Goal: Task Accomplishment & Management: Manage account settings

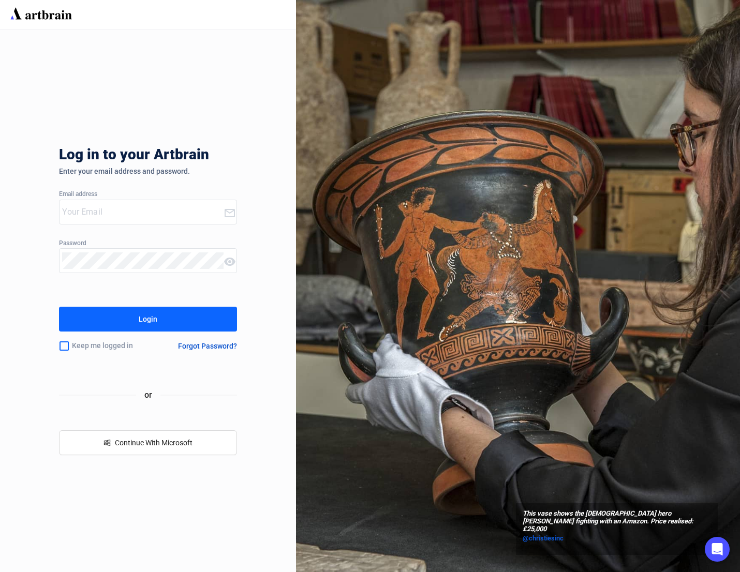
type input "[EMAIL_ADDRESS][DOMAIN_NAME]"
click at [146, 315] on div "Login" at bounding box center [148, 319] width 19 height 17
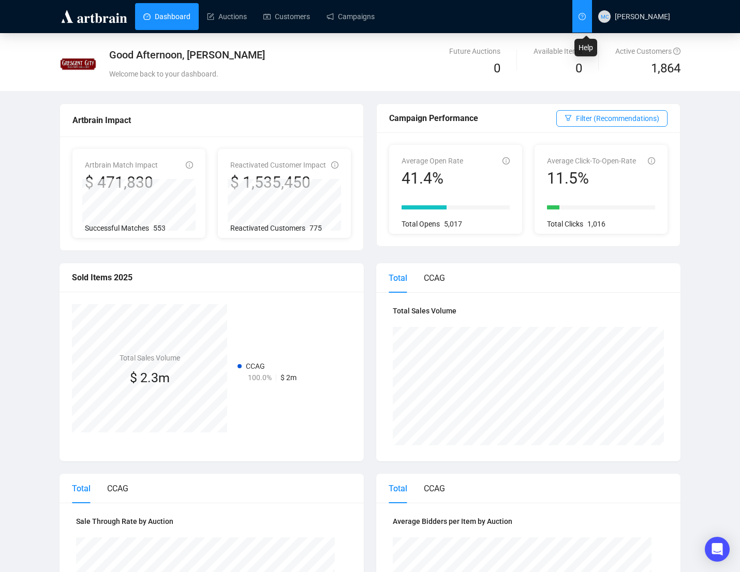
click at [584, 16] on icon "question-circle" at bounding box center [582, 16] width 3 height 4
click at [282, 23] on link "Customers" at bounding box center [286, 16] width 47 height 27
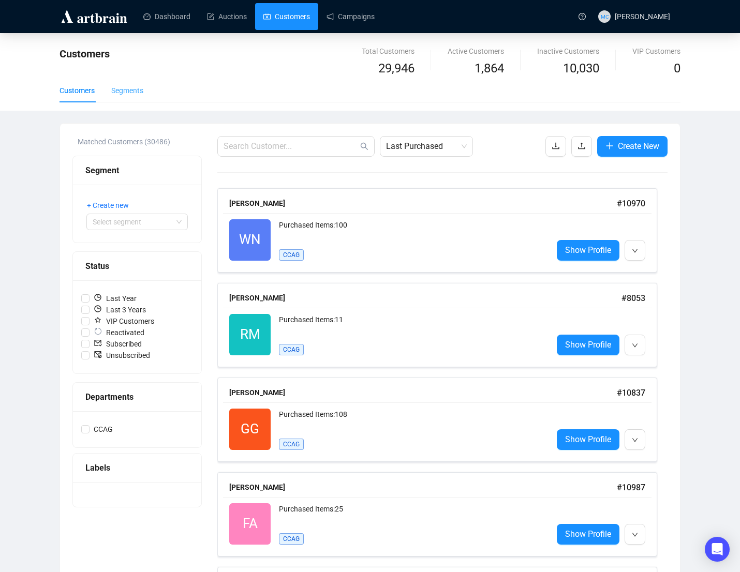
click at [131, 101] on div "Segments" at bounding box center [127, 91] width 32 height 24
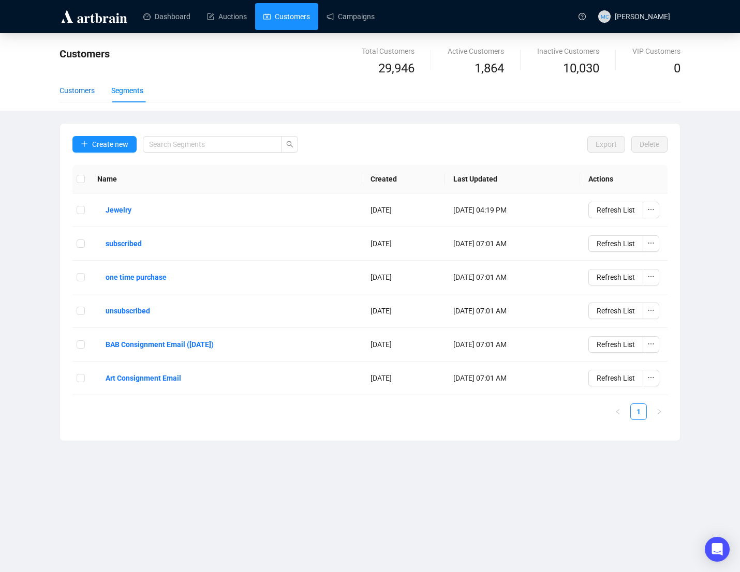
click at [82, 89] on div "Customers" at bounding box center [77, 90] width 35 height 11
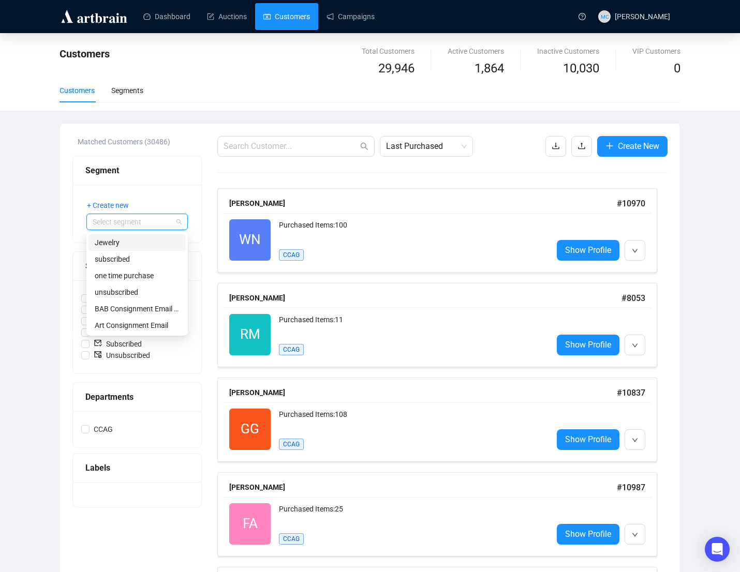
click at [127, 223] on input "search" at bounding box center [133, 222] width 80 height 16
click at [136, 197] on button "+ Create new" at bounding box center [111, 205] width 51 height 17
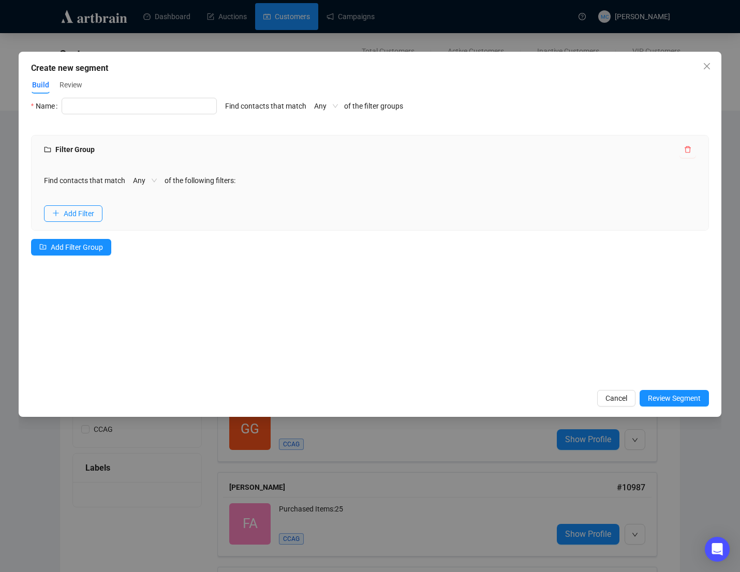
click at [76, 82] on span "Review" at bounding box center [71, 85] width 23 height 11
click at [40, 83] on span "Build" at bounding box center [40, 85] width 17 height 11
click at [618, 397] on span "Cancel" at bounding box center [616, 398] width 22 height 11
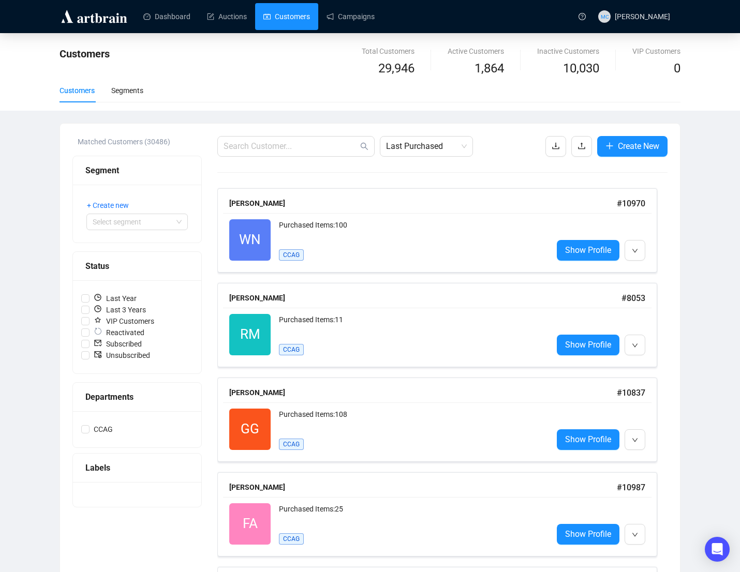
click at [92, 470] on div "Labels" at bounding box center [136, 468] width 103 height 13
click at [609, 150] on span "button" at bounding box center [609, 146] width 8 height 13
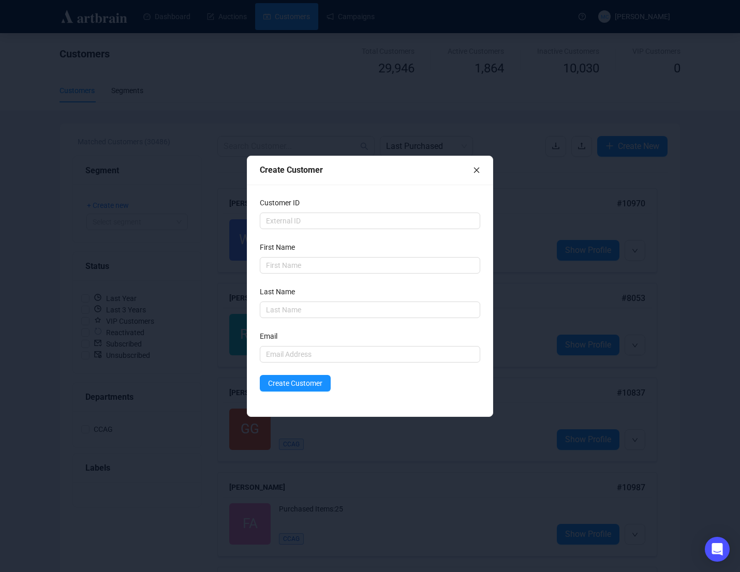
click at [474, 171] on icon "close" at bounding box center [476, 170] width 7 height 7
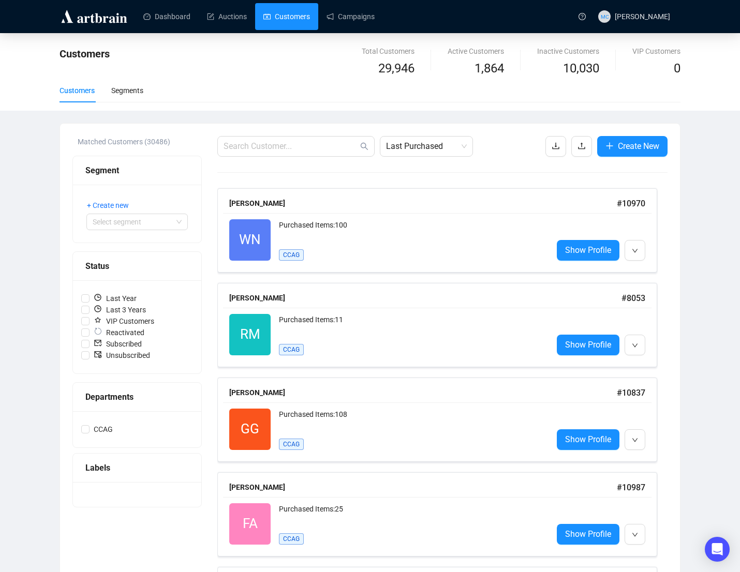
click at [95, 397] on div "Departments" at bounding box center [136, 397] width 103 height 13
click at [97, 431] on span "CCAG" at bounding box center [103, 429] width 27 height 11
click at [90, 431] on input "CCAG" at bounding box center [85, 429] width 8 height 8
click at [97, 431] on span "CCAG" at bounding box center [103, 429] width 27 height 11
click at [90, 431] on input "CCAG" at bounding box center [85, 429] width 8 height 8
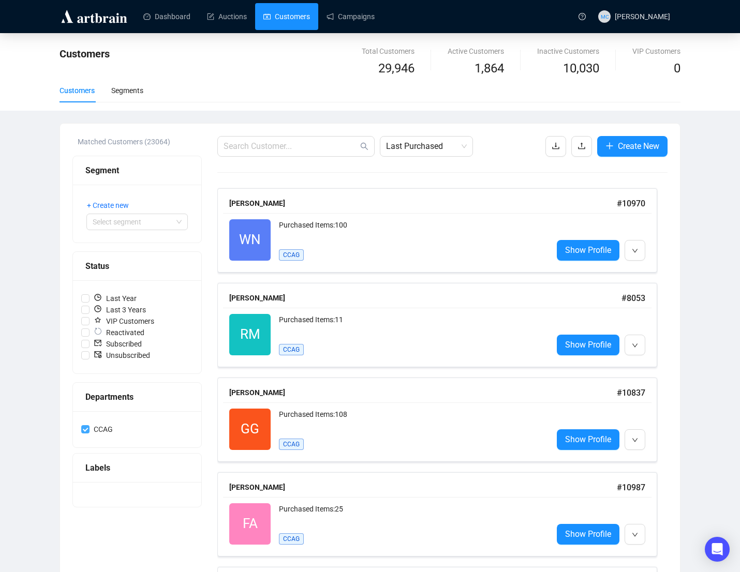
checkbox input "false"
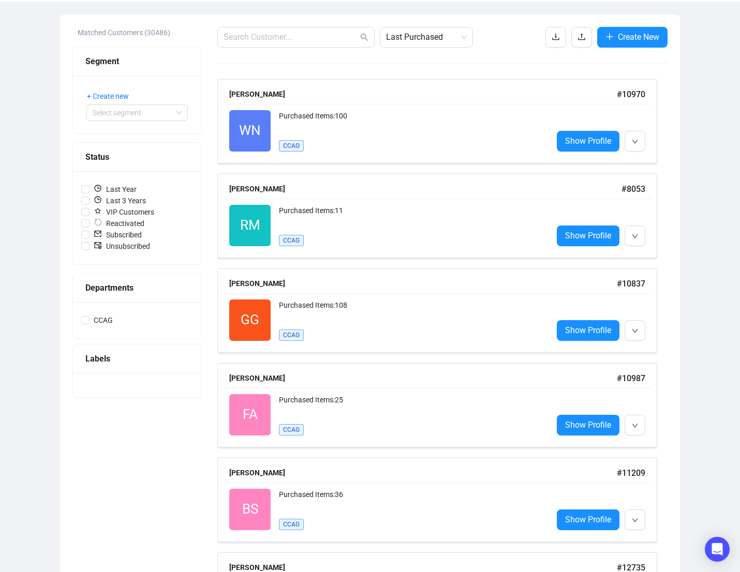
scroll to position [110, 0]
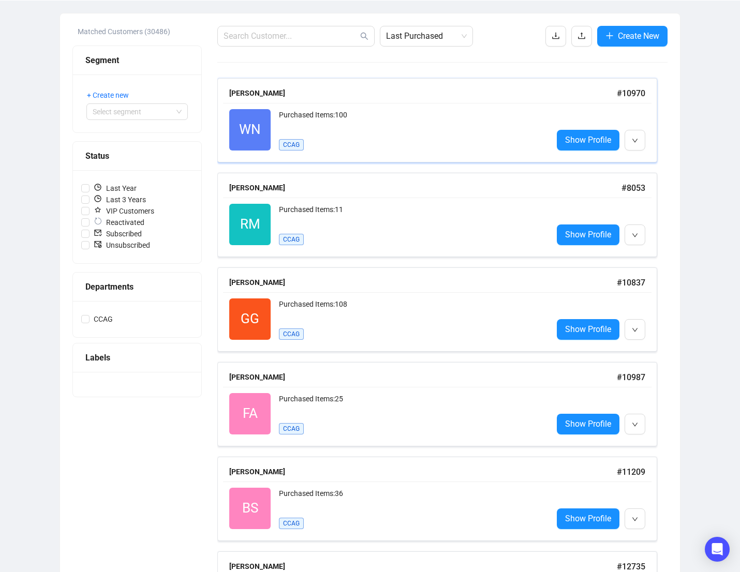
click at [438, 124] on div "Purchased Items: 100" at bounding box center [411, 119] width 265 height 21
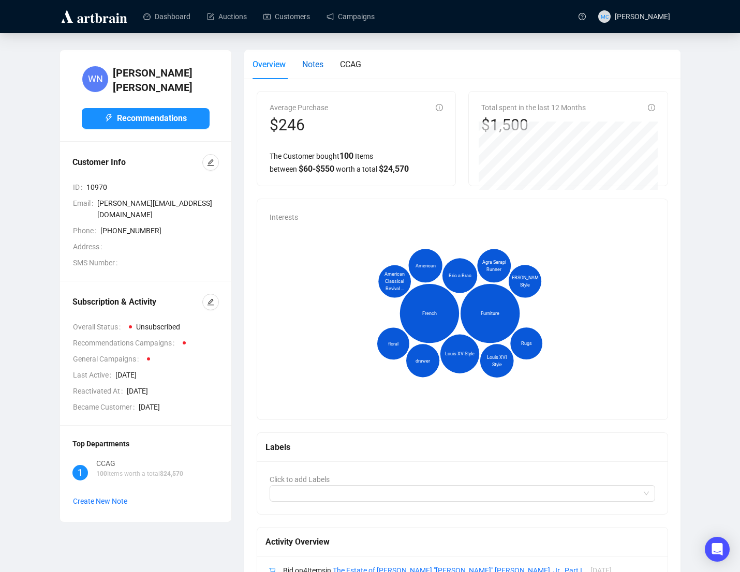
click at [317, 67] on span "Notes" at bounding box center [312, 65] width 21 height 10
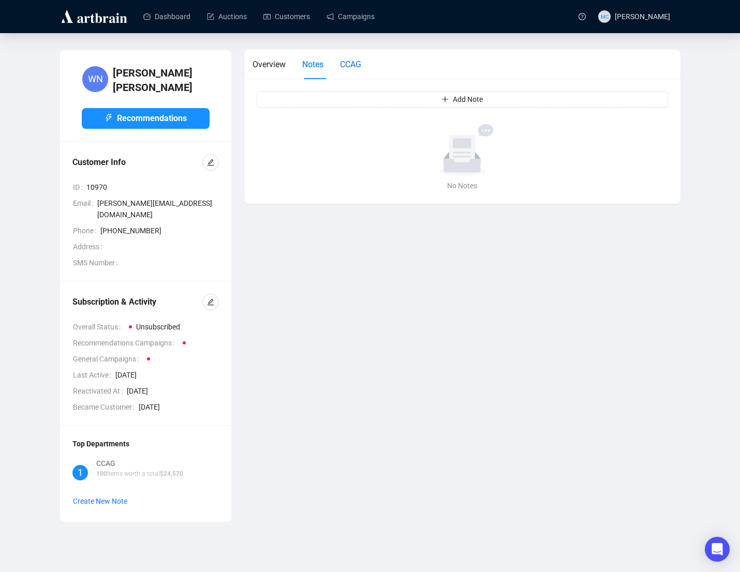
click at [356, 64] on span "CCAG" at bounding box center [350, 65] width 21 height 10
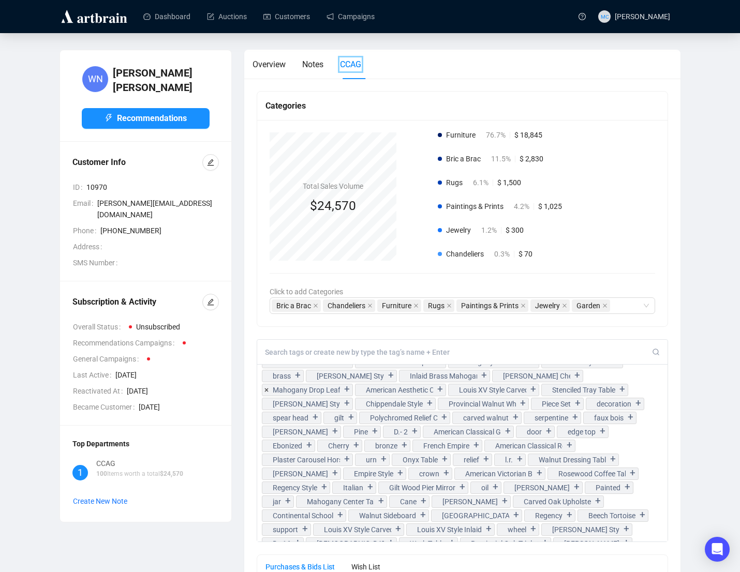
scroll to position [151, 0]
click at [316, 66] on span "Notes" at bounding box center [312, 65] width 21 height 10
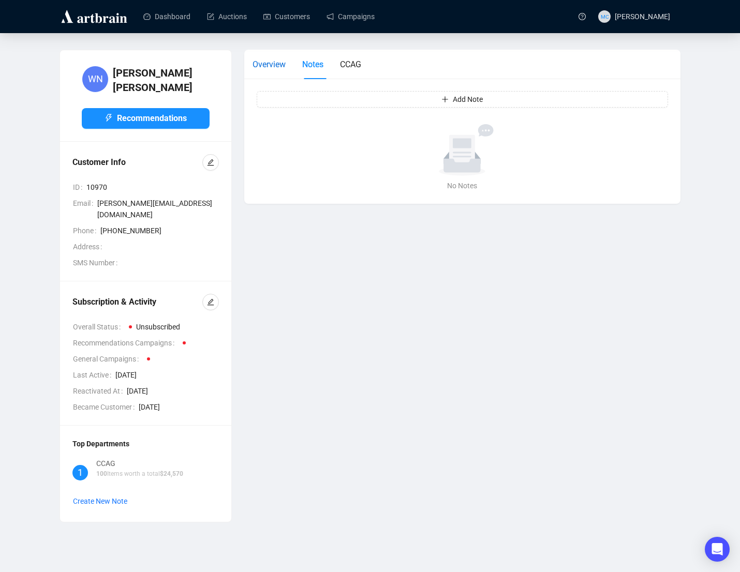
click at [273, 65] on span "Overview" at bounding box center [269, 65] width 33 height 10
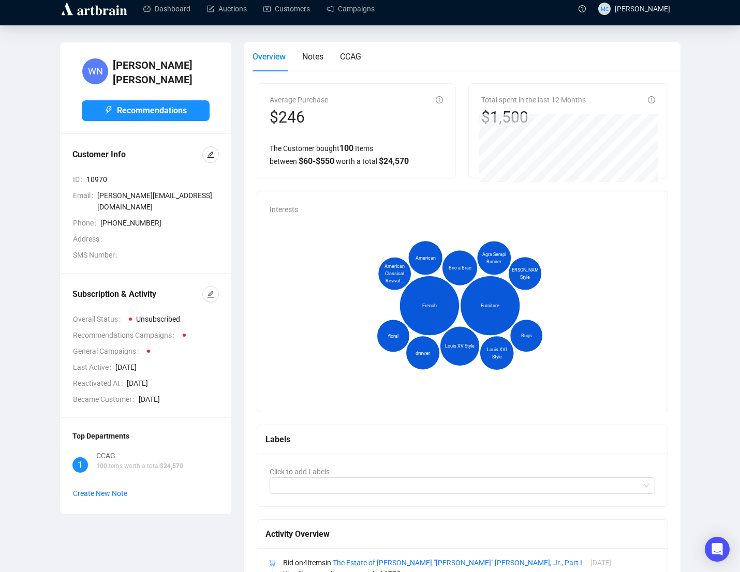
scroll to position [0, 0]
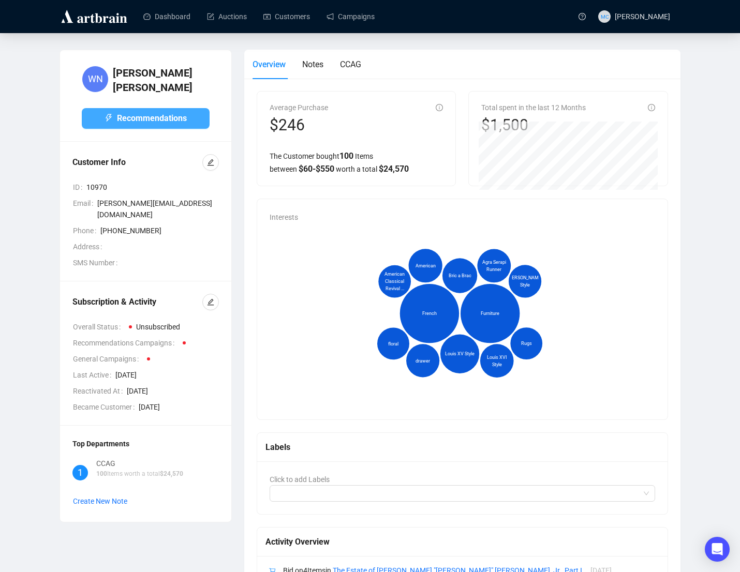
click at [152, 112] on span "Recommendations" at bounding box center [152, 118] width 70 height 13
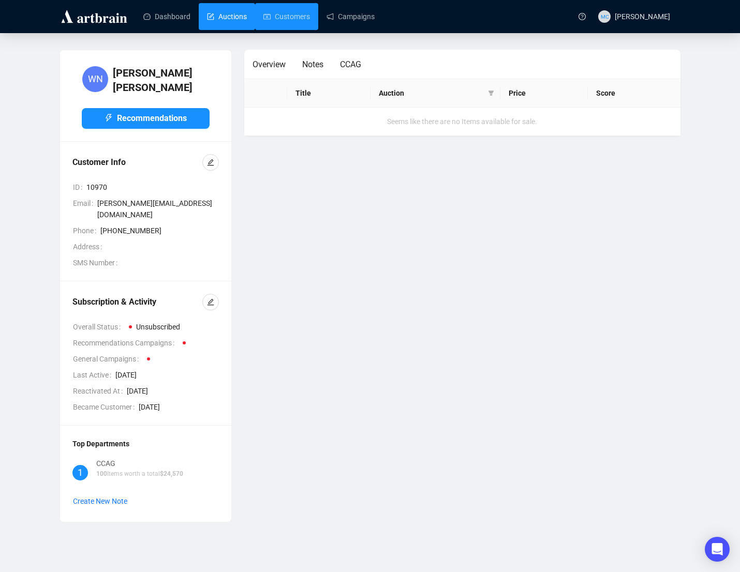
click at [256, 14] on ul "Dashboard Auctions Customers Campaigns" at bounding box center [352, 16] width 434 height 27
click at [240, 13] on link "Auctions" at bounding box center [227, 16] width 40 height 27
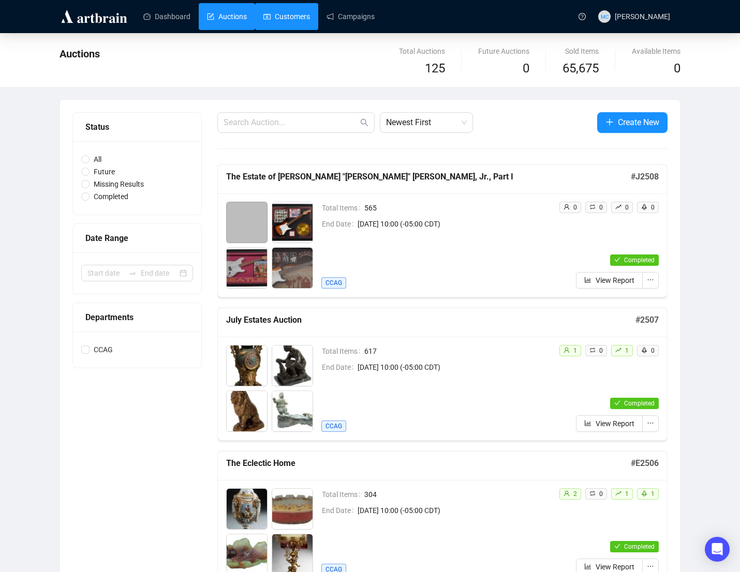
click at [287, 18] on link "Customers" at bounding box center [286, 16] width 47 height 27
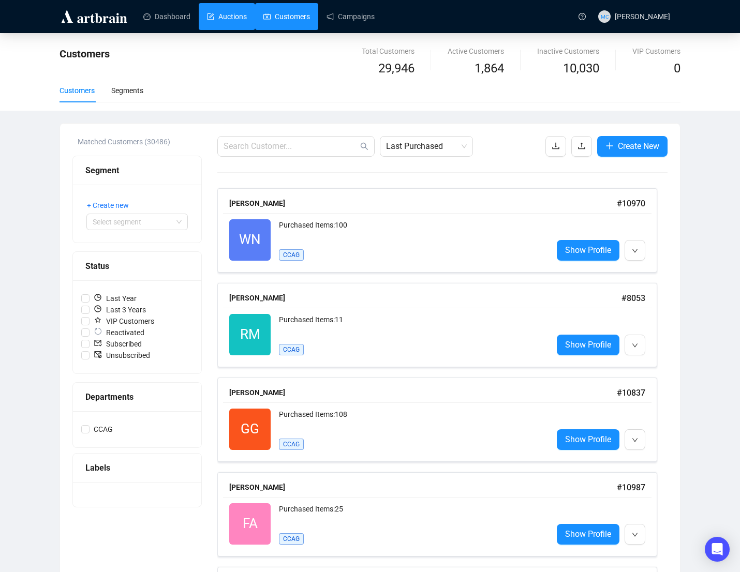
click at [211, 19] on link "Auctions" at bounding box center [227, 16] width 40 height 27
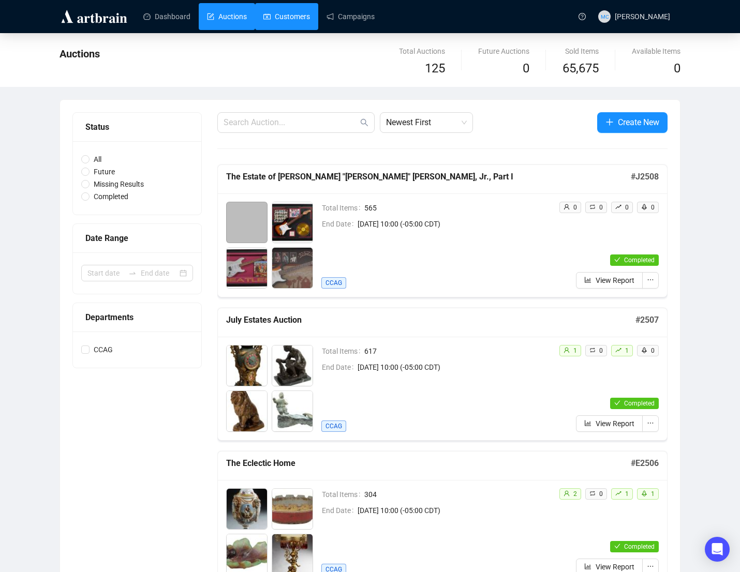
click at [267, 15] on link "Customers" at bounding box center [286, 16] width 47 height 27
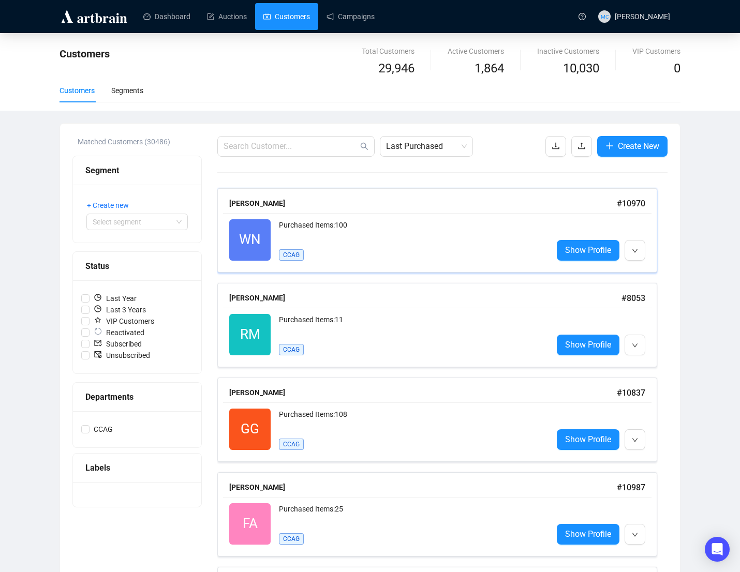
click at [254, 236] on span "WN" at bounding box center [250, 239] width 22 height 21
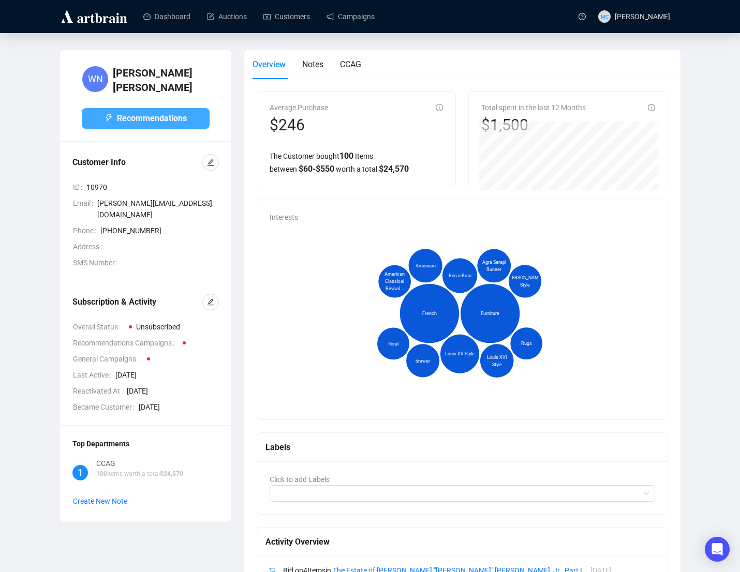
click at [153, 112] on span "Recommendations" at bounding box center [152, 118] width 70 height 13
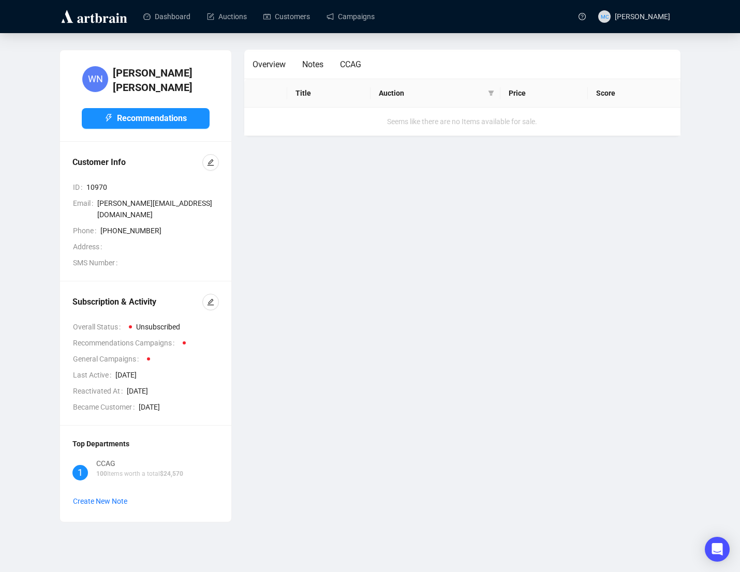
drag, startPoint x: 388, startPoint y: 94, endPoint x: 328, endPoint y: 95, distance: 60.6
click at [387, 95] on span "Auction" at bounding box center [432, 92] width 106 height 11
click at [313, 95] on th "Title" at bounding box center [328, 93] width 83 height 28
click at [520, 92] on th "Price" at bounding box center [543, 93] width 87 height 28
click at [486, 93] on span at bounding box center [491, 93] width 10 height 16
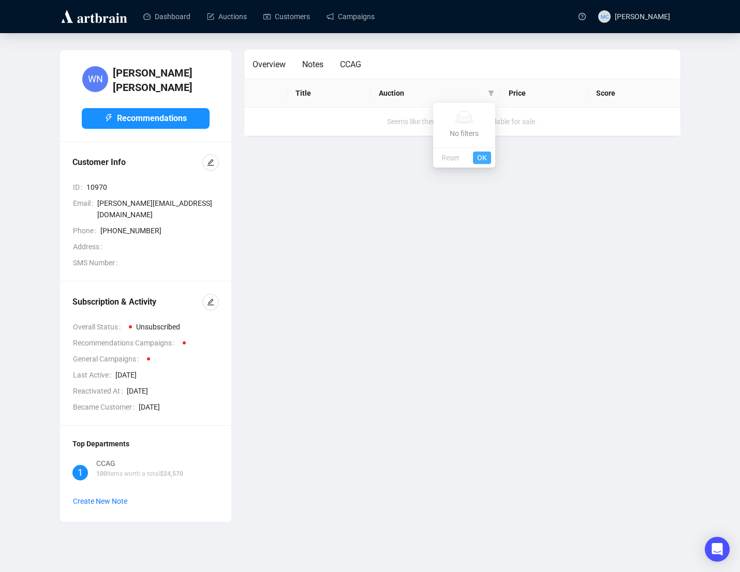
click at [481, 156] on span "OK" at bounding box center [482, 157] width 10 height 11
click at [268, 61] on span "Overview" at bounding box center [269, 65] width 33 height 10
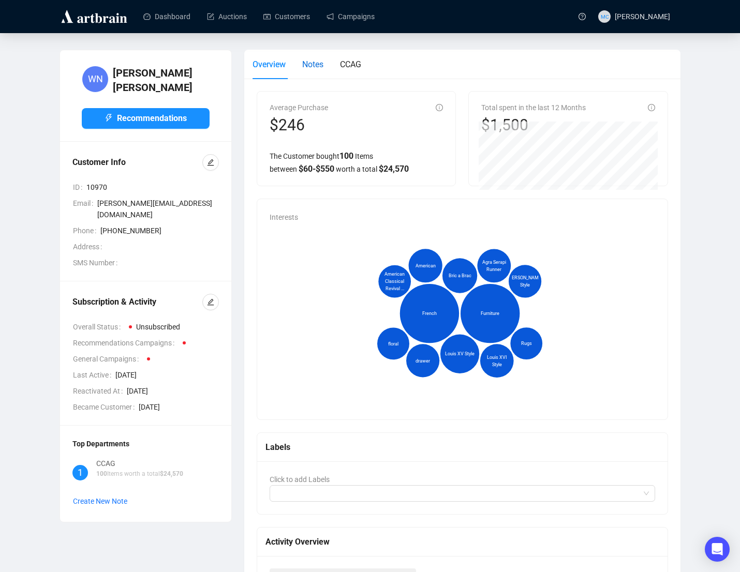
click at [312, 65] on span "Notes" at bounding box center [312, 65] width 21 height 10
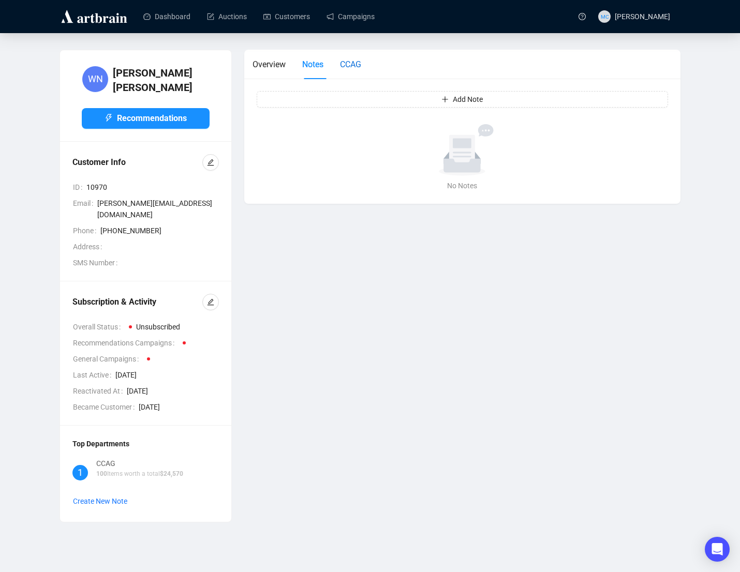
click at [359, 65] on span "CCAG" at bounding box center [350, 65] width 21 height 10
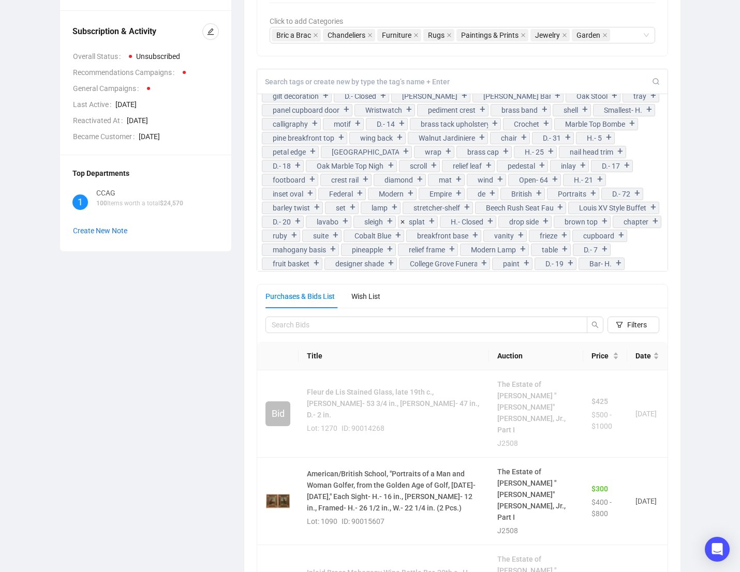
scroll to position [185, 0]
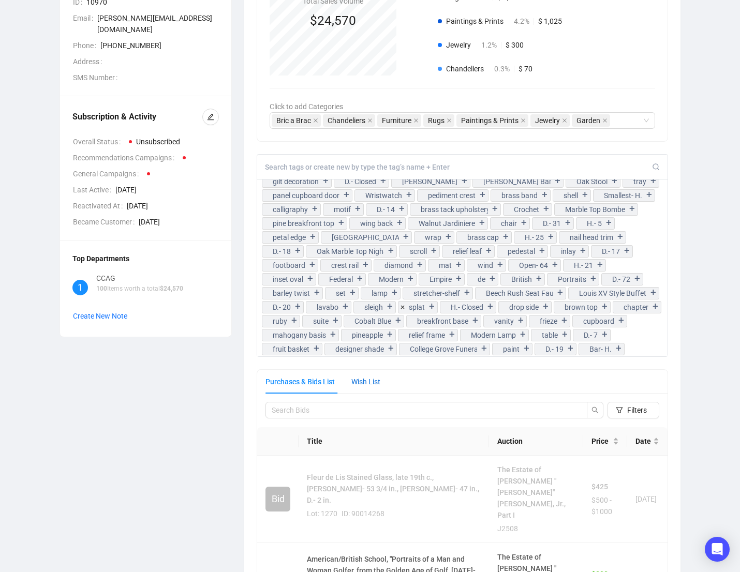
click at [377, 378] on div "Wish List" at bounding box center [365, 381] width 29 height 11
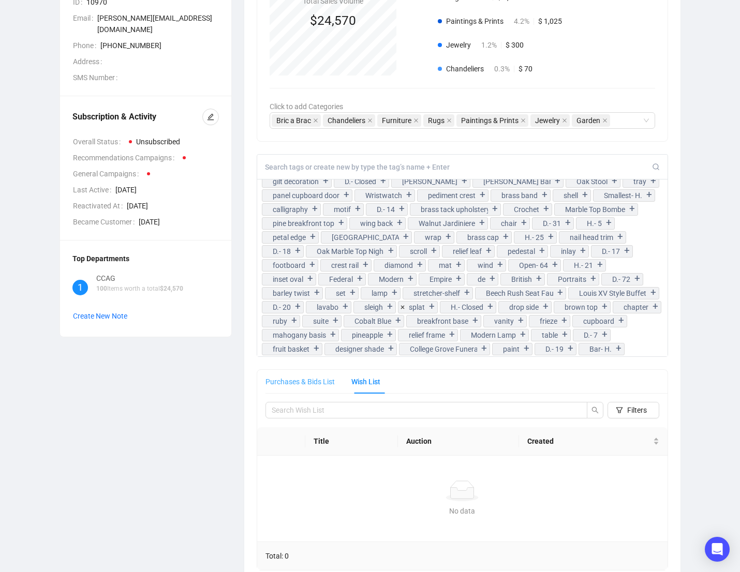
scroll to position [213, 0]
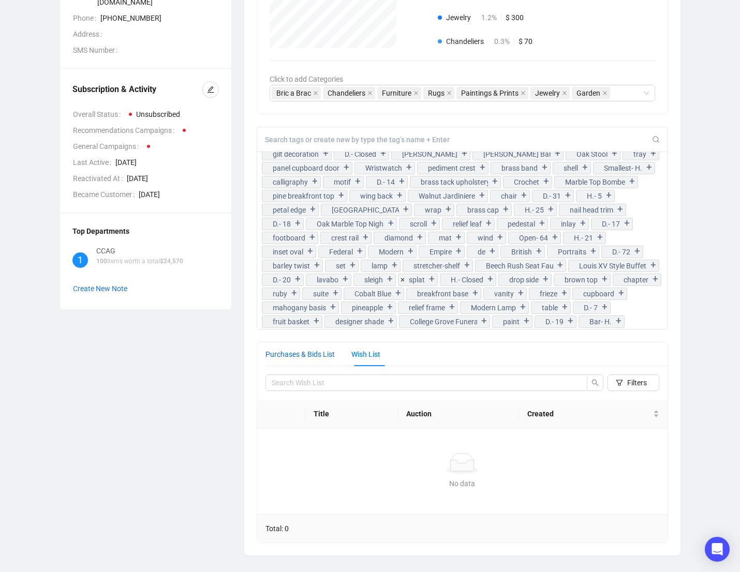
click at [290, 357] on div "Purchases & Bids List" at bounding box center [299, 354] width 69 height 11
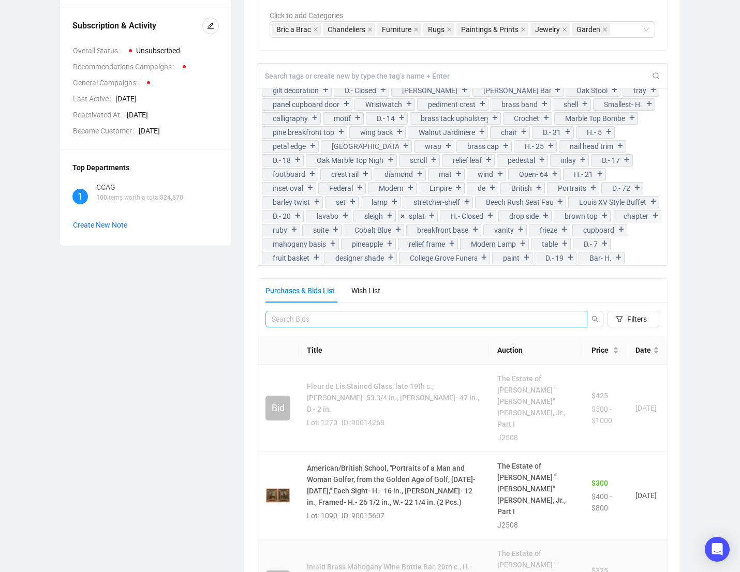
scroll to position [0, 0]
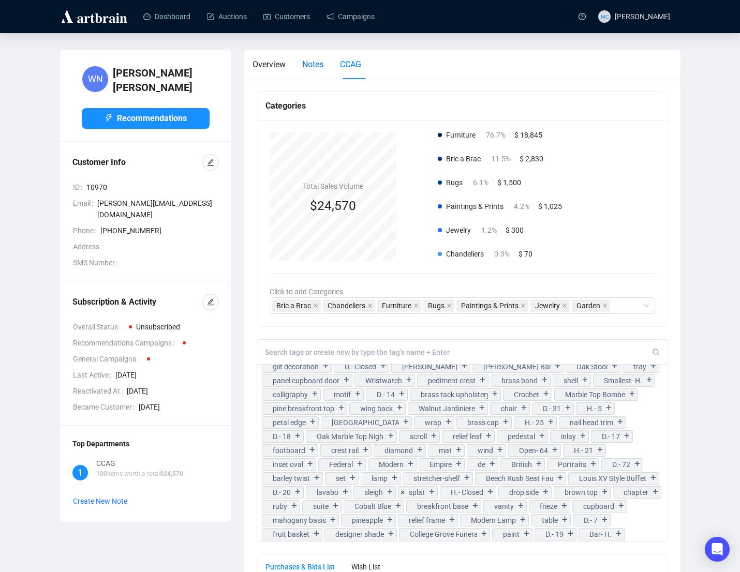
click at [319, 66] on span "Notes" at bounding box center [312, 65] width 21 height 10
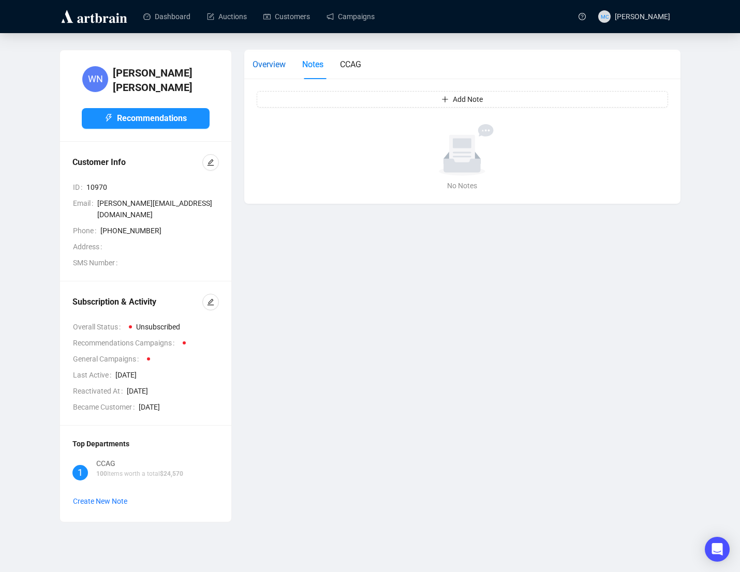
click at [267, 66] on span "Overview" at bounding box center [269, 65] width 33 height 10
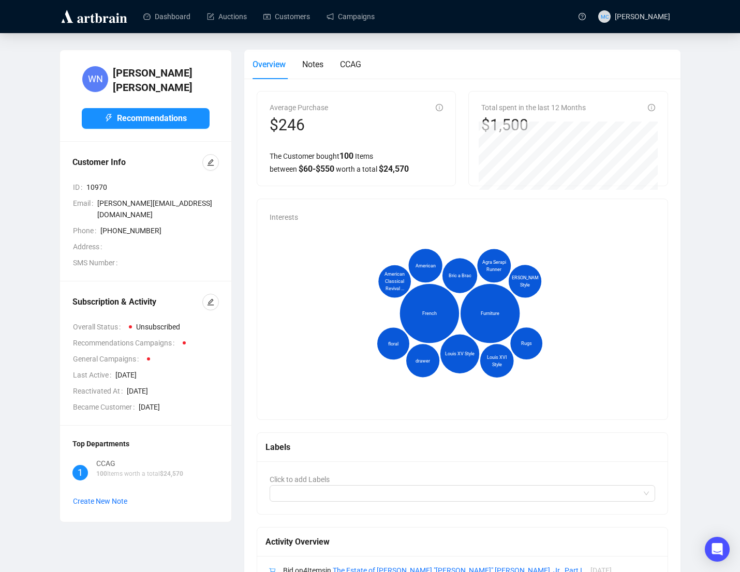
scroll to position [2, 0]
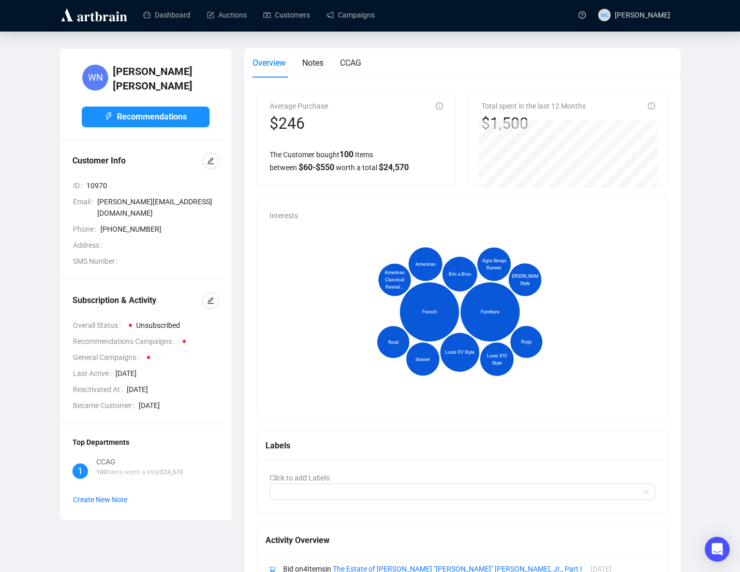
click at [647, 283] on icon "French Furniture Louis XV Style Bric a Brac American Agra Serapi Runner [PERSON…" at bounding box center [460, 311] width 380 height 181
click at [481, 321] on div "Furniture" at bounding box center [489, 311] width 47 height 47
click at [394, 306] on icon "French Furniture Louis XV Style Bric a Brac American Agra Serapi Runner [PERSON…" at bounding box center [460, 311] width 380 height 181
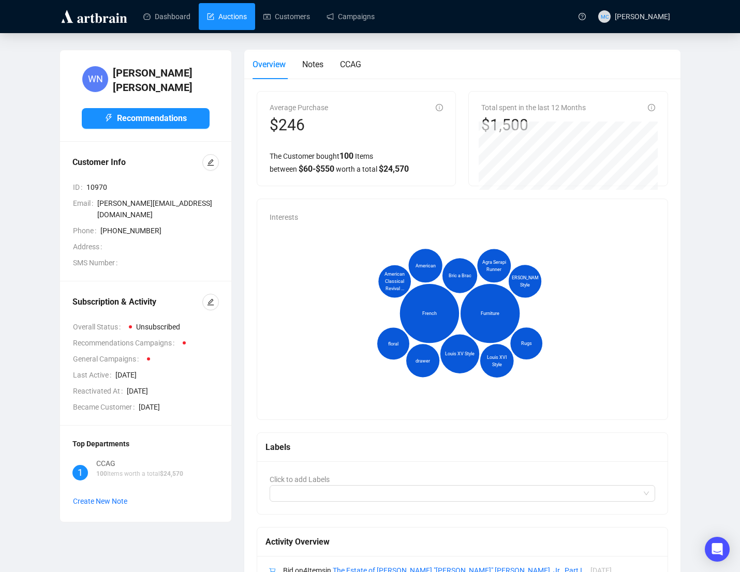
click at [231, 21] on link "Auctions" at bounding box center [227, 16] width 40 height 27
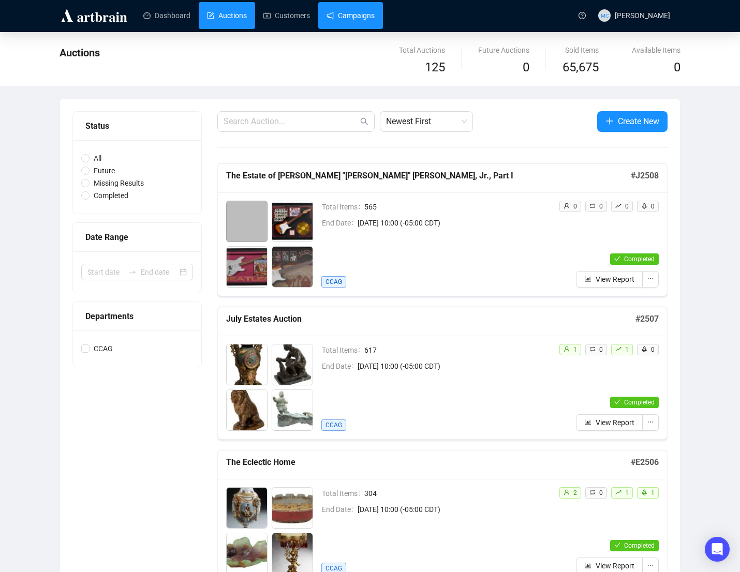
scroll to position [2, 0]
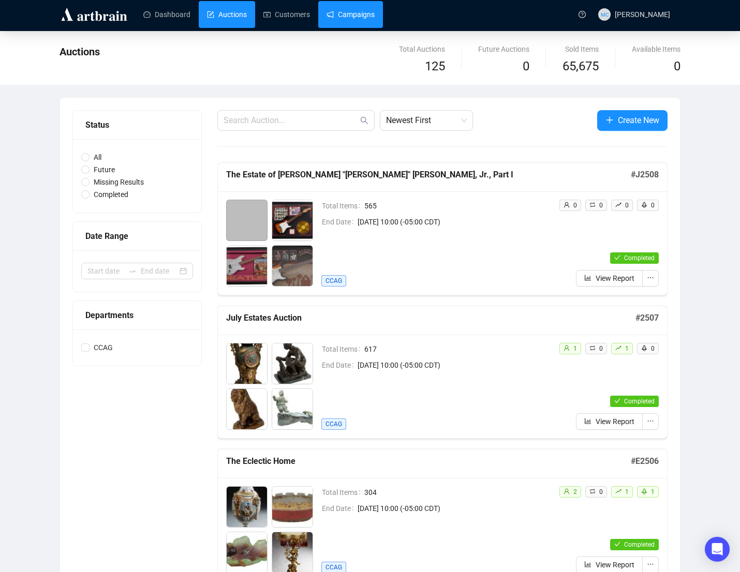
click at [349, 19] on link "Campaigns" at bounding box center [351, 14] width 48 height 27
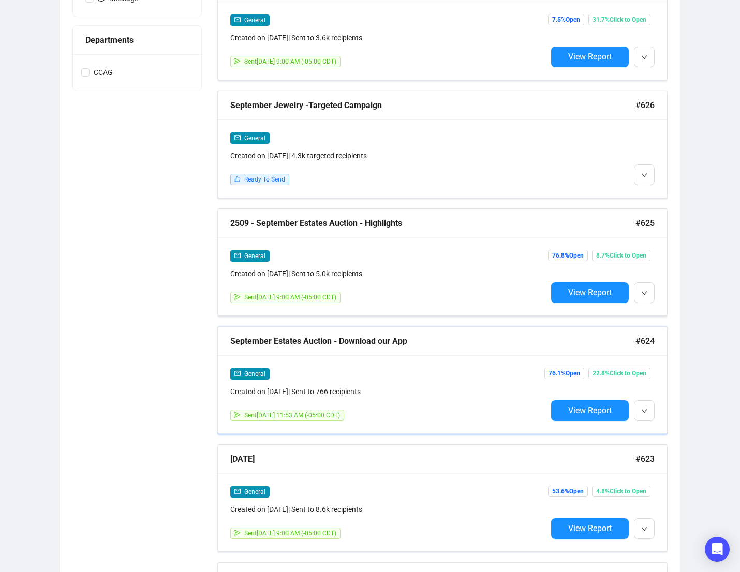
scroll to position [436, 0]
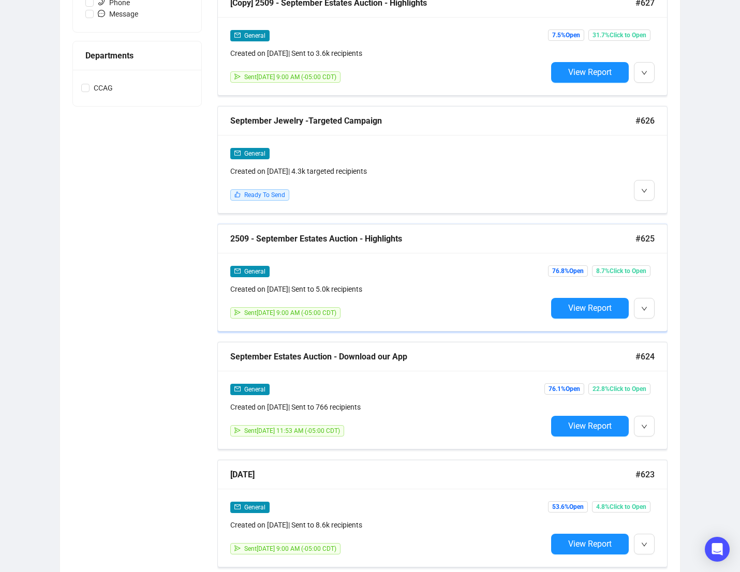
click at [345, 240] on div "2509 - September Estates Auction - Highlights" at bounding box center [432, 238] width 405 height 13
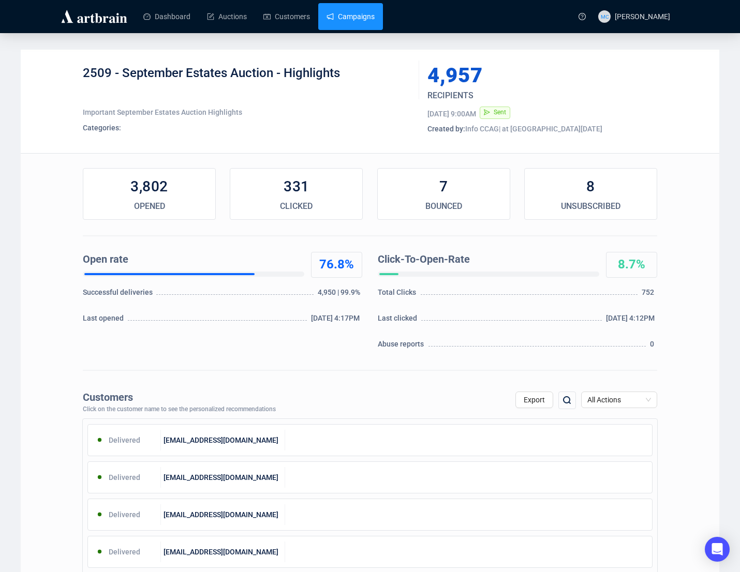
click at [360, 23] on link "Campaigns" at bounding box center [351, 16] width 48 height 27
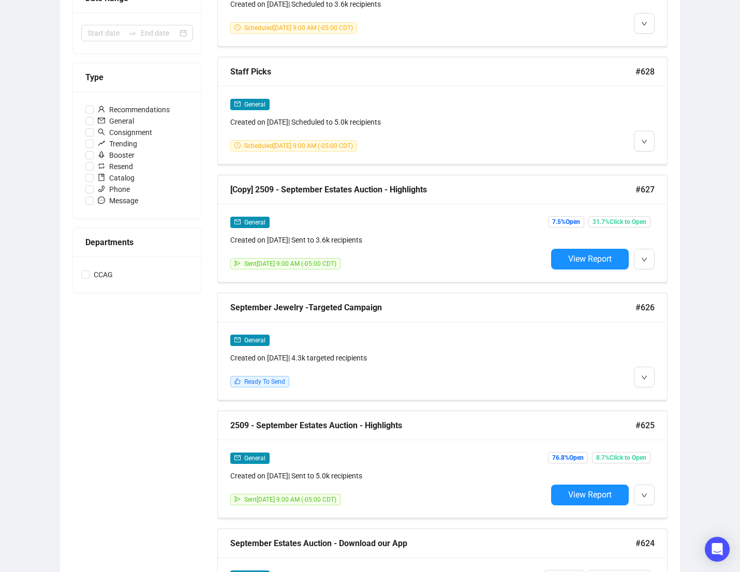
scroll to position [249, 0]
click at [362, 213] on div "General Created on [DATE] | Sent to 3.6k recipients Sent [DATE] 9:00 AM (-05:00…" at bounding box center [442, 243] width 449 height 78
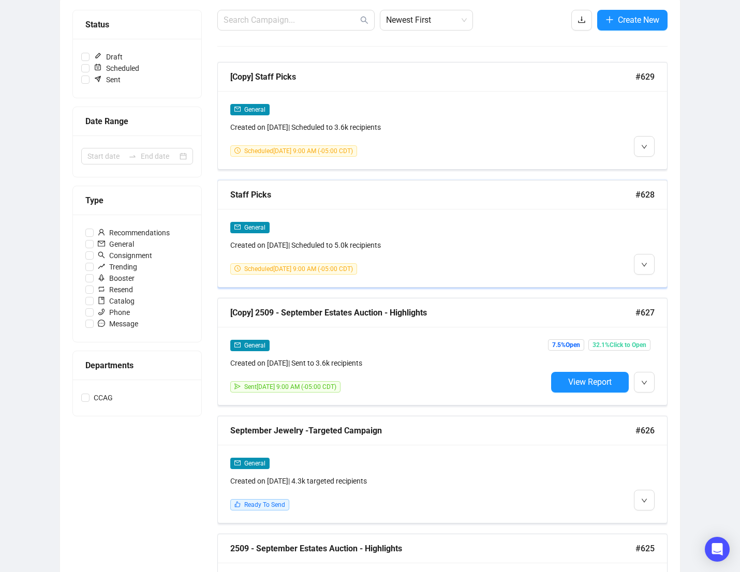
scroll to position [122, 0]
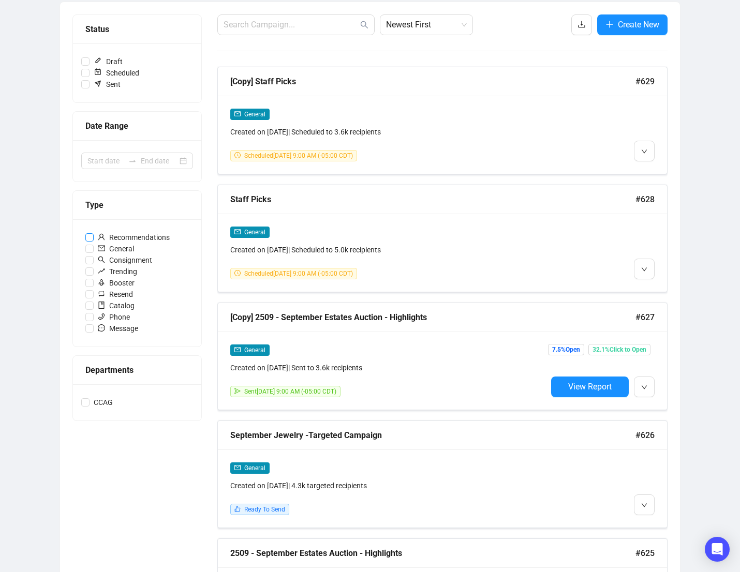
click at [121, 238] on span "Recommendations" at bounding box center [134, 237] width 80 height 11
click at [94, 238] on input "Recommendations" at bounding box center [89, 237] width 8 height 8
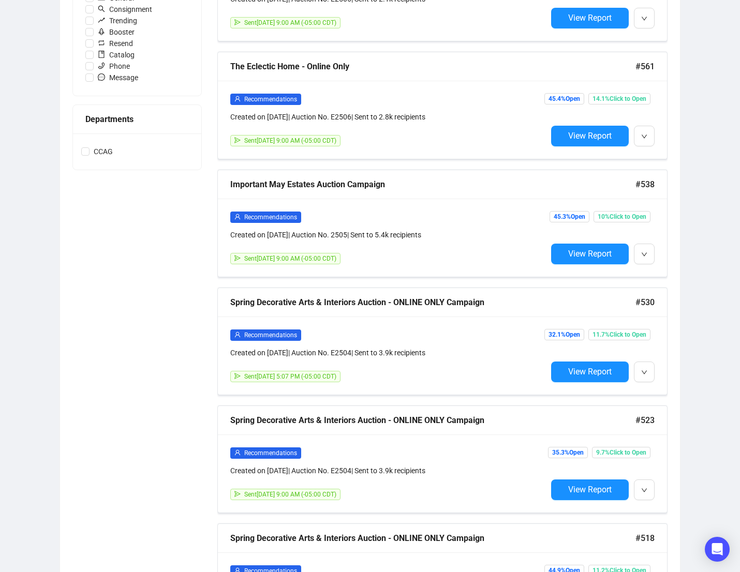
scroll to position [0, 0]
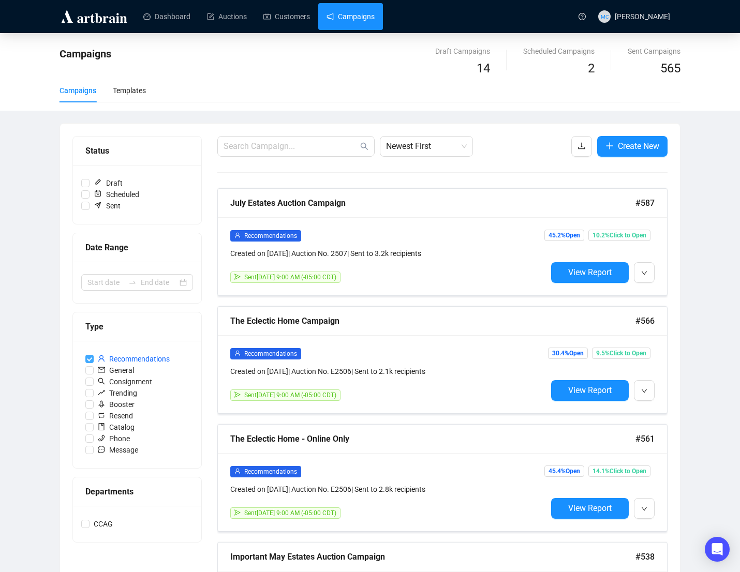
click at [87, 360] on input "Recommendations" at bounding box center [89, 359] width 8 height 8
checkbox input "false"
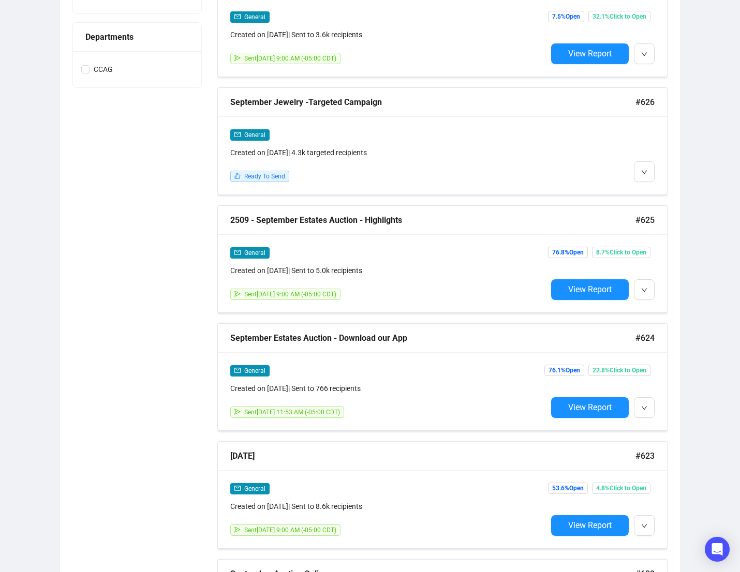
scroll to position [456, 0]
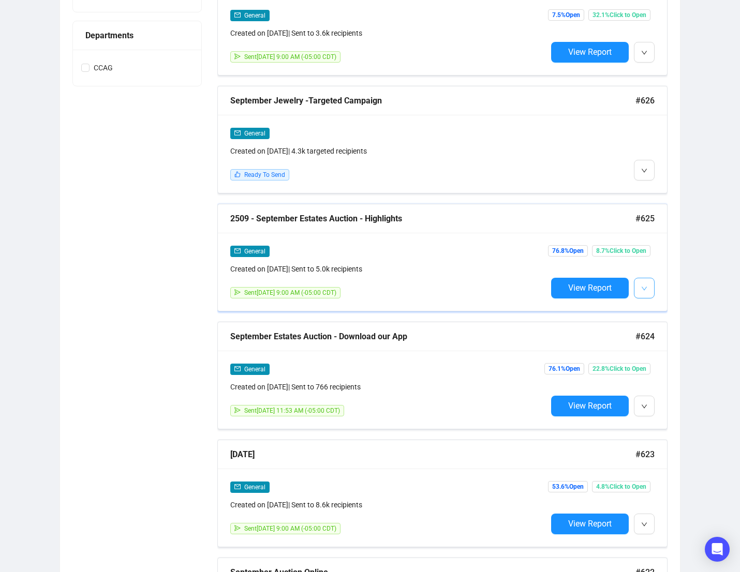
click at [647, 293] on button "button" at bounding box center [644, 288] width 21 height 21
click at [264, 268] on div "Created on [DATE] | Sent to 5.0k recipients" at bounding box center [388, 268] width 317 height 11
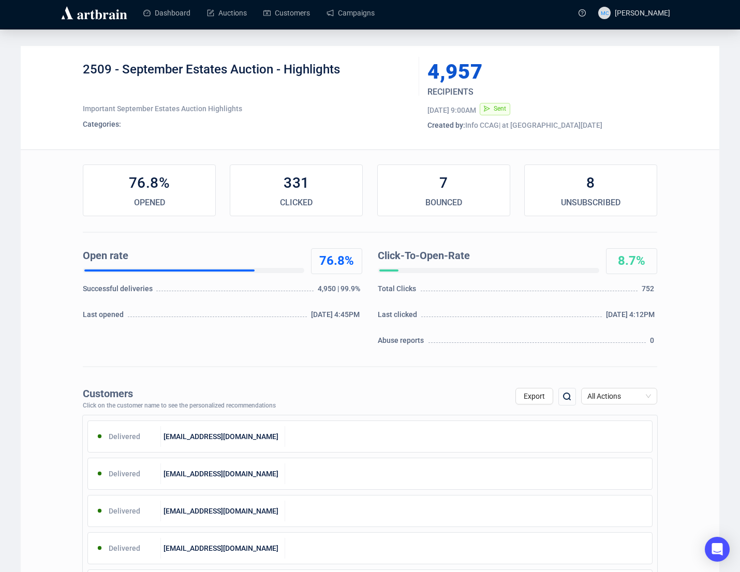
scroll to position [4, 0]
click at [206, 62] on div "2509 - September Estates Auction - Highlights" at bounding box center [247, 76] width 329 height 31
click at [178, 102] on div "2509 - September Estates Auction - Highlights Important September Estates Aucti…" at bounding box center [247, 97] width 329 height 72
click at [456, 69] on div "4,957" at bounding box center [517, 71] width 181 height 21
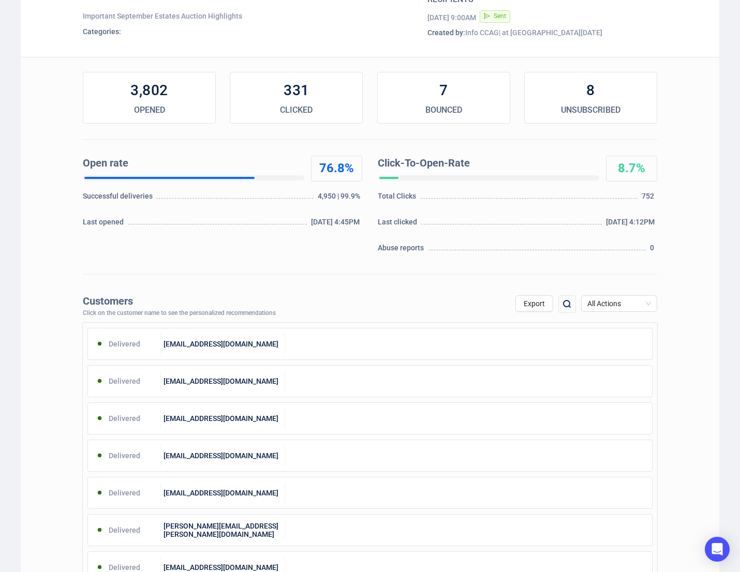
scroll to position [102, 0]
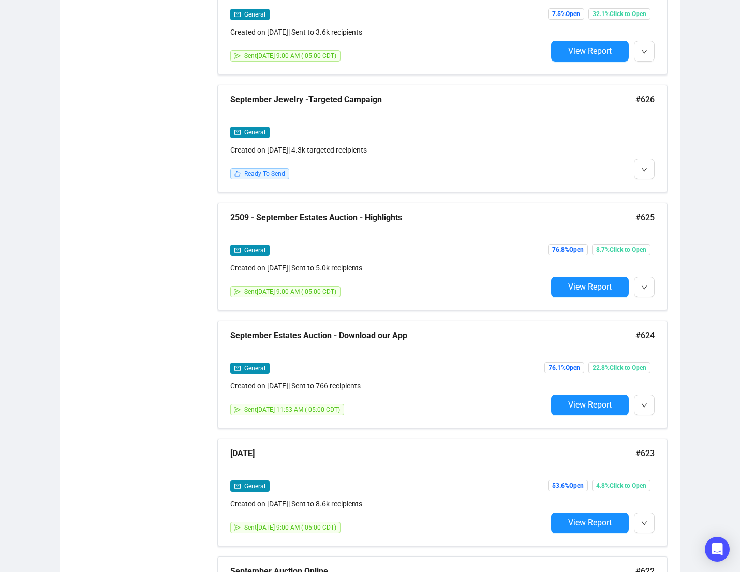
scroll to position [457, 0]
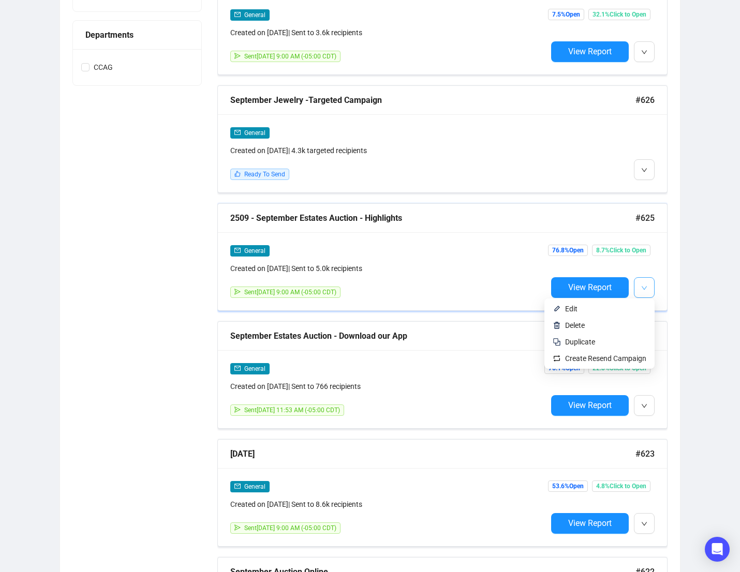
click at [652, 287] on button "button" at bounding box center [644, 287] width 21 height 21
click at [687, 295] on div "Campaigns Draft Campaigns 14 Scheduled Campaigns 2 Sent Campaigns 565 Campaigns…" at bounding box center [370, 145] width 740 height 1139
click at [641, 287] on icon "down" at bounding box center [644, 288] width 6 height 6
click at [603, 310] on span "Edit" at bounding box center [605, 308] width 81 height 11
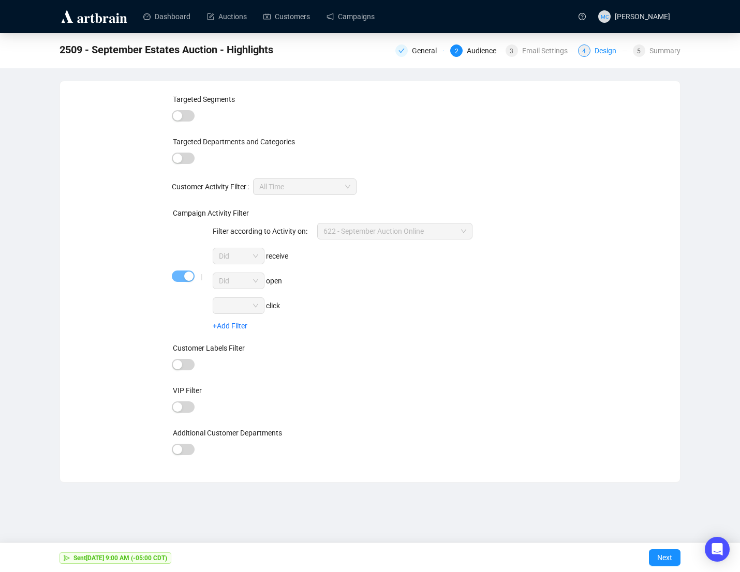
click at [604, 52] on div "Design" at bounding box center [609, 51] width 28 height 12
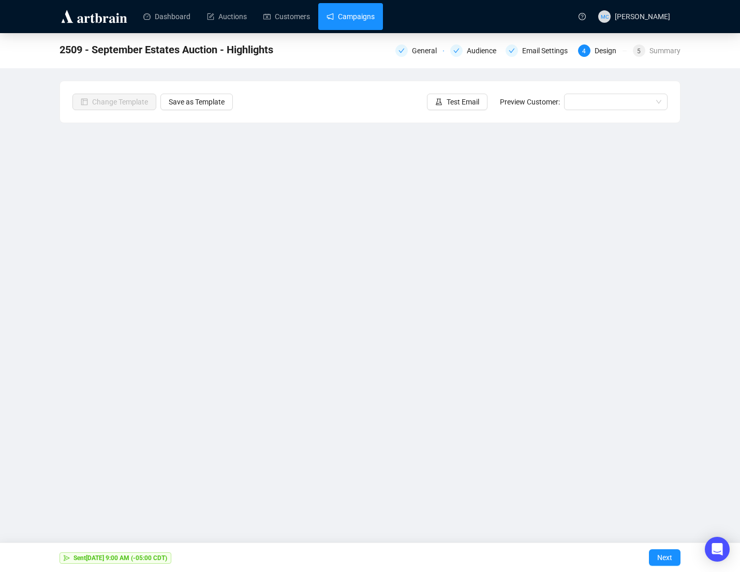
click at [342, 18] on link "Campaigns" at bounding box center [351, 16] width 48 height 27
